Goal: Task Accomplishment & Management: Complete application form

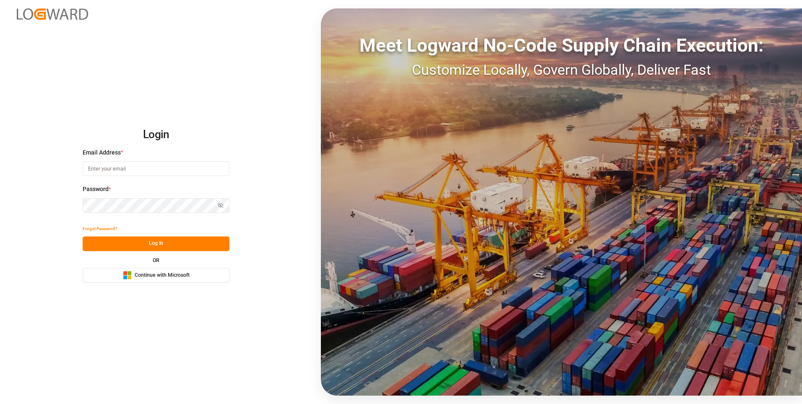
type input "[EMAIL_ADDRESS][DOMAIN_NAME]"
click at [168, 243] on button "Log In" at bounding box center [156, 243] width 147 height 15
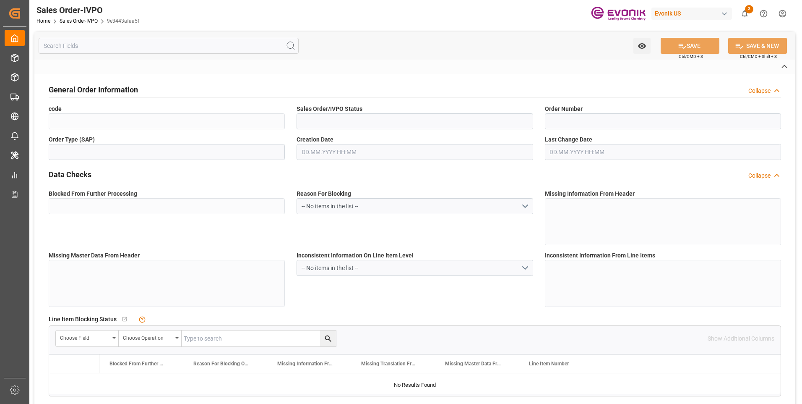
type input "9e3443afaa5f"
type input "Cancelled"
type input "2007054875"
type input "TA"
type input "No"
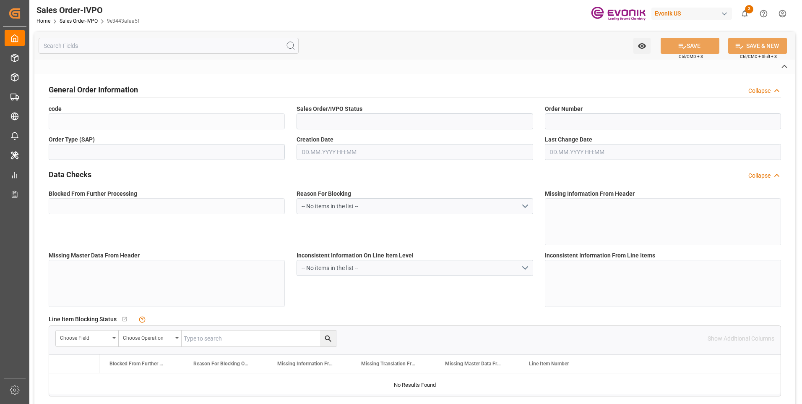
type input "P2P"
type input "45"
type input "FCL"
type input "0006"
type input "20GP"
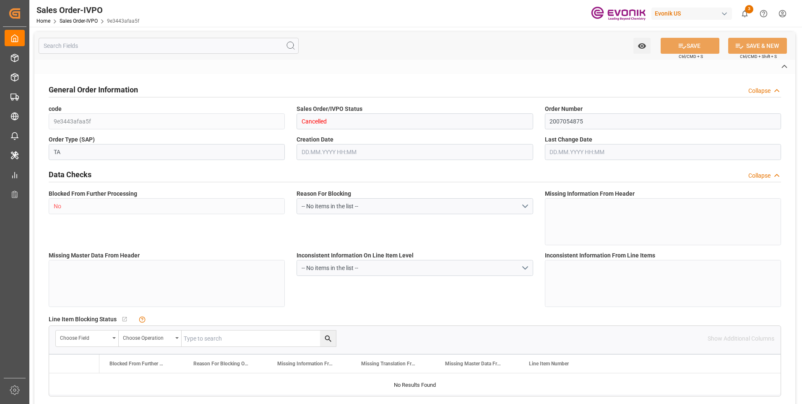
type textarea "No Tank Container"
type input "JA/25/07545/AD/BR"
type input "24"
type input "SM AO Active Oxygens"
type input "Smart Materials"
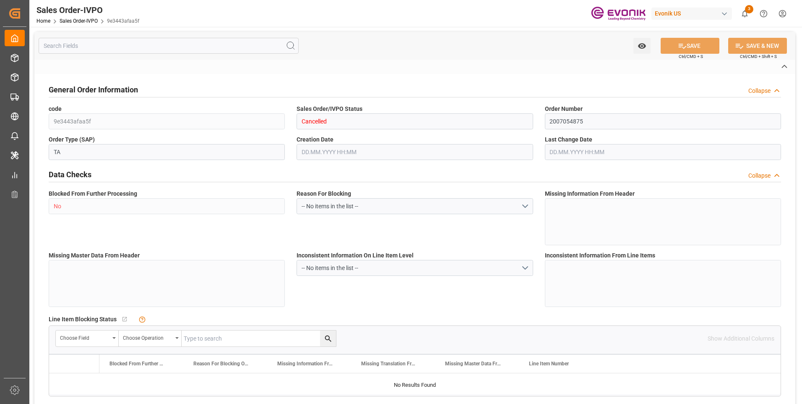
type input "CIF"
type input "[GEOGRAPHIC_DATA]"
type input "[PHONE_NUMBER]"
type input "[EMAIL_ADDRESS][DOMAIN_NAME]"
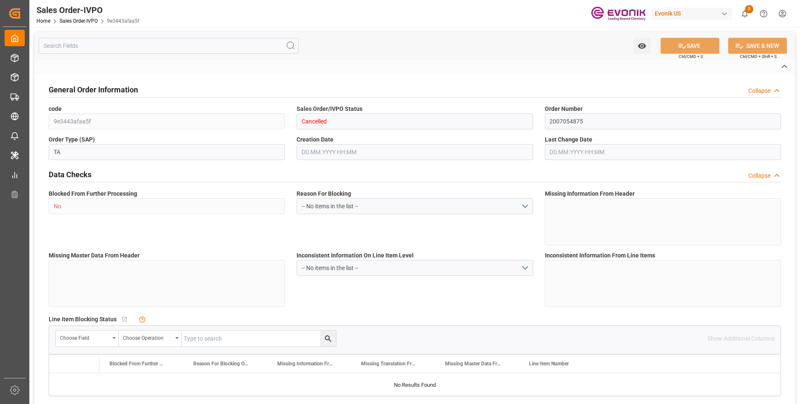
type textarea "Not required"
type textarea "DIRECT CONSUMER"
type textarea "1. Original B/L release at Origin. Please provide Non-rated B/L for customer co…"
type input "TN"
type input "Done"
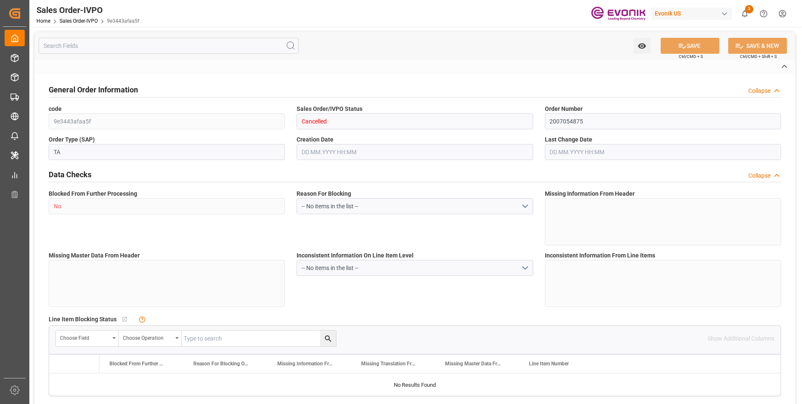
type input "Done"
type input "20GP"
type input "Done"
type input "TNTUN"
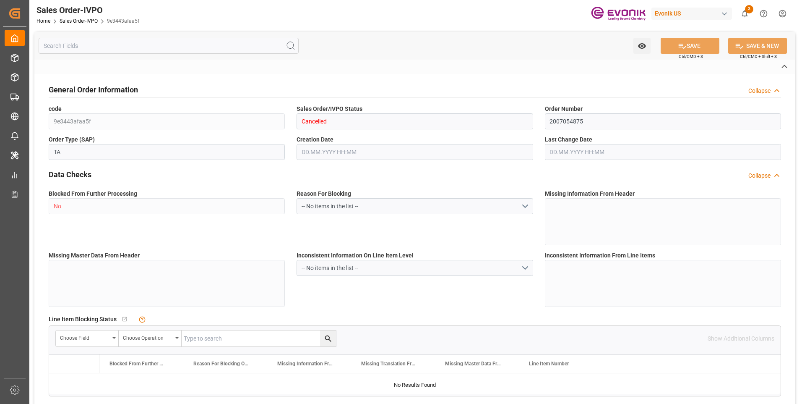
type input "0"
type input "2"
type input "3"
type input "2"
type input "0"
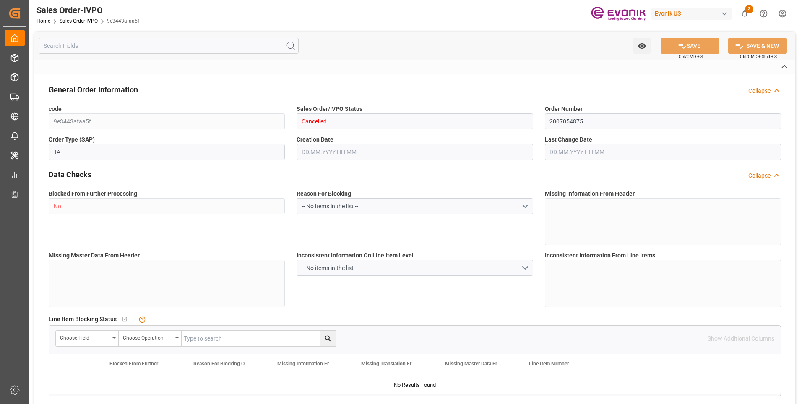
type input "0"
type input "34000"
type input "60"
type input "[DATE] 17:21"
type input "[DATE] 15:05"
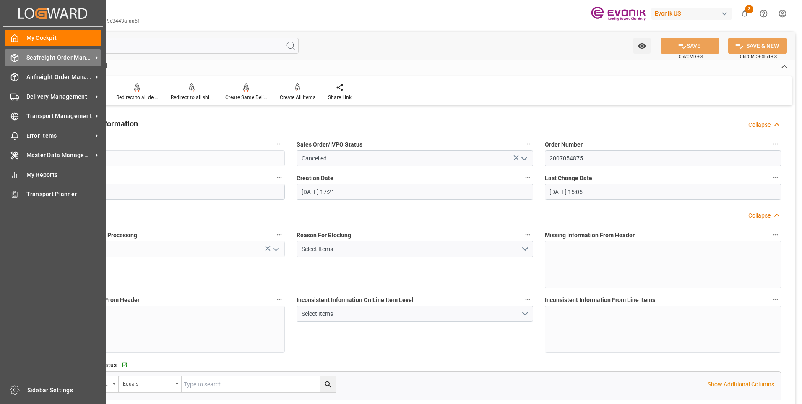
click at [13, 55] on line at bounding box center [14, 56] width 3 height 2
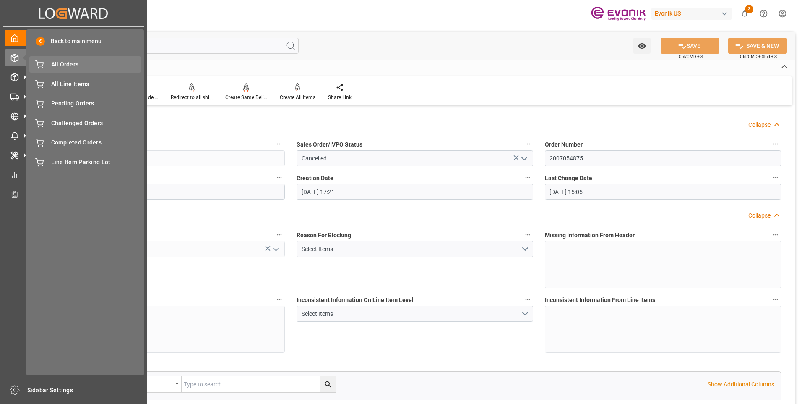
click at [94, 65] on span "All Orders" at bounding box center [96, 64] width 90 height 9
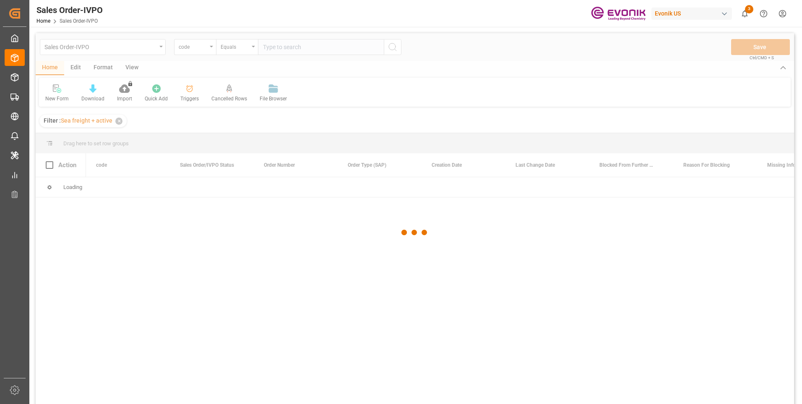
click at [209, 47] on div at bounding box center [415, 232] width 759 height 399
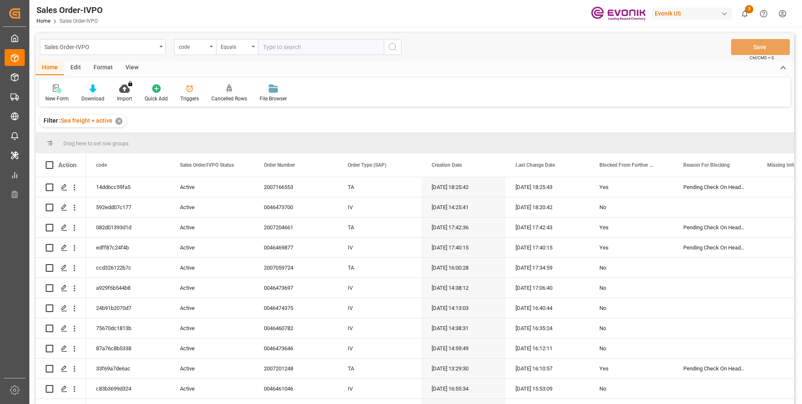
click at [209, 47] on div "code" at bounding box center [195, 47] width 42 height 16
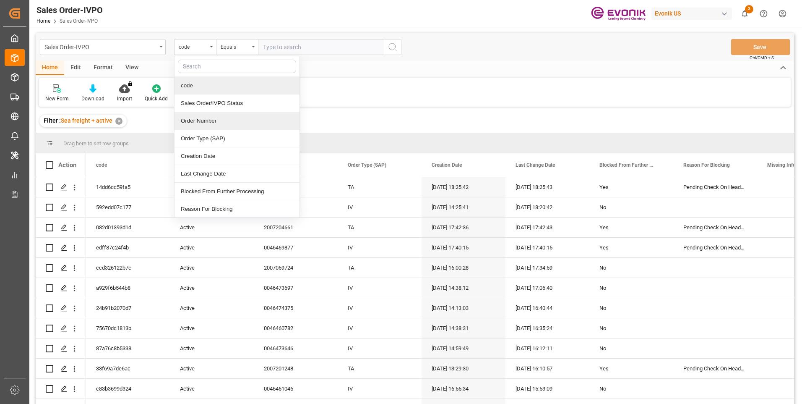
click at [203, 121] on div "Order Number" at bounding box center [237, 121] width 125 height 18
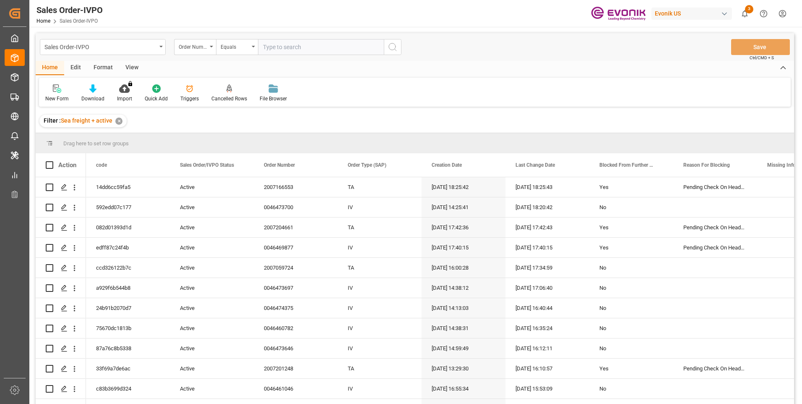
click at [313, 49] on input "text" at bounding box center [321, 47] width 126 height 16
paste input "0046469218"
type input "0046469218"
click at [392, 45] on icon "search button" at bounding box center [393, 47] width 10 height 10
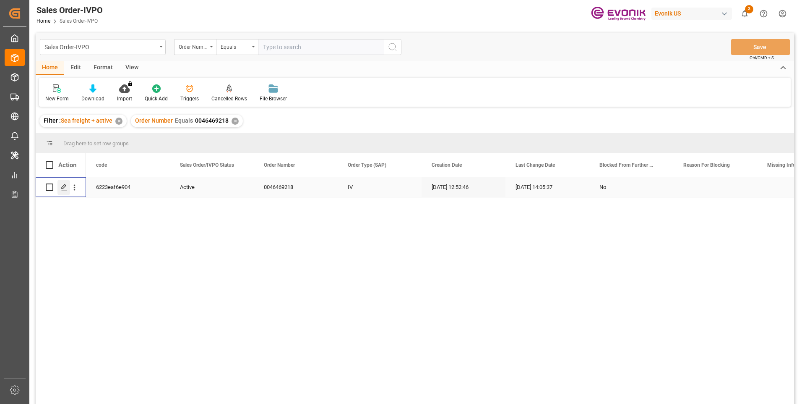
click at [67, 186] on icon "Press SPACE to select this row." at bounding box center [64, 187] width 7 height 7
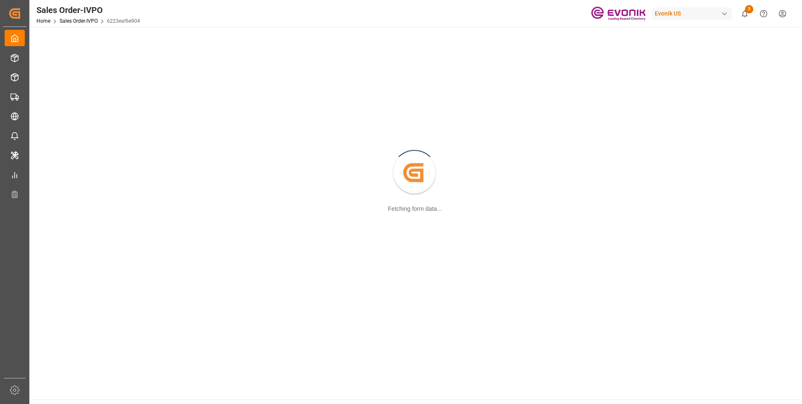
scroll to position [84, 0]
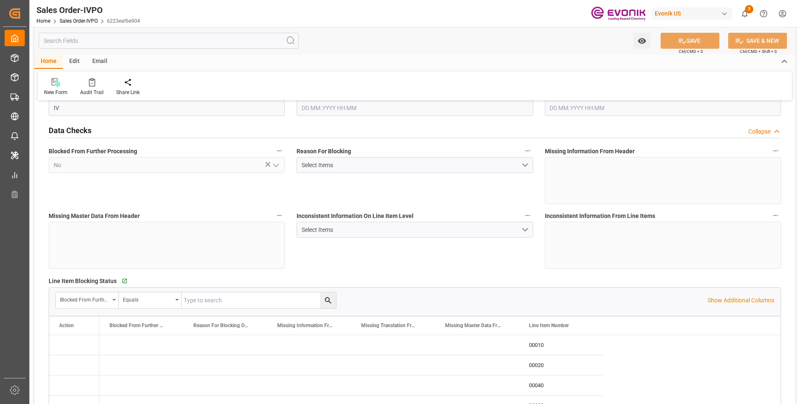
type input "SGSIN"
type input "0"
type input "1"
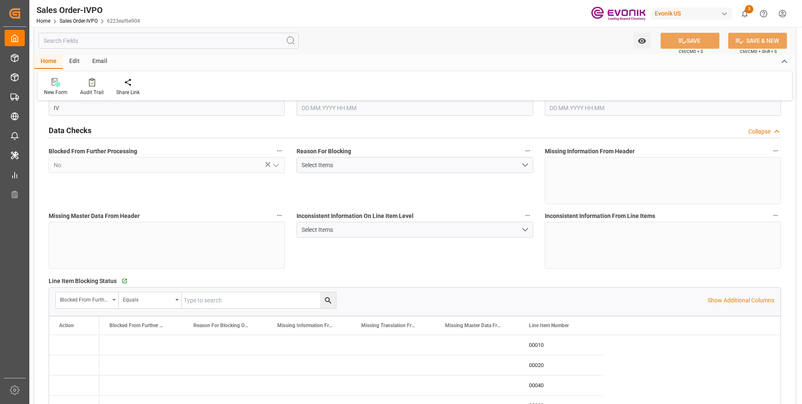
type input "7910.28"
type input "23.444"
type input "17000"
type input "30"
type input "[DATE] 12:52"
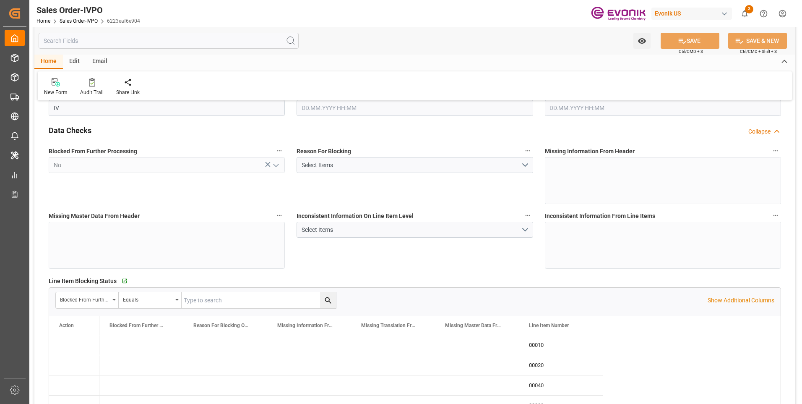
type input "[DATE] 14:05"
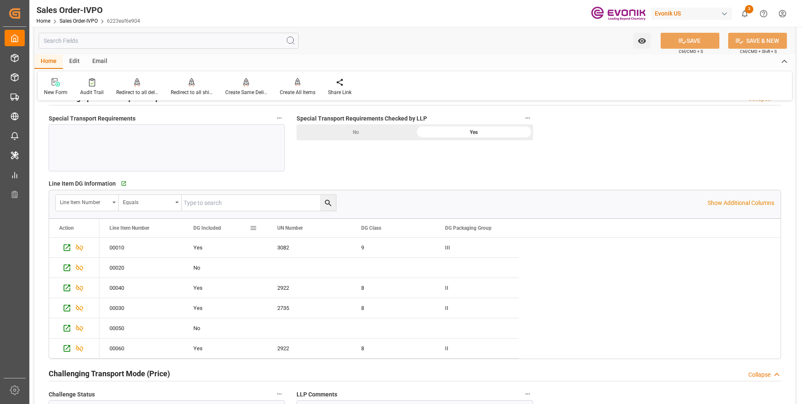
scroll to position [1177, 0]
